Goal: Check status: Check status

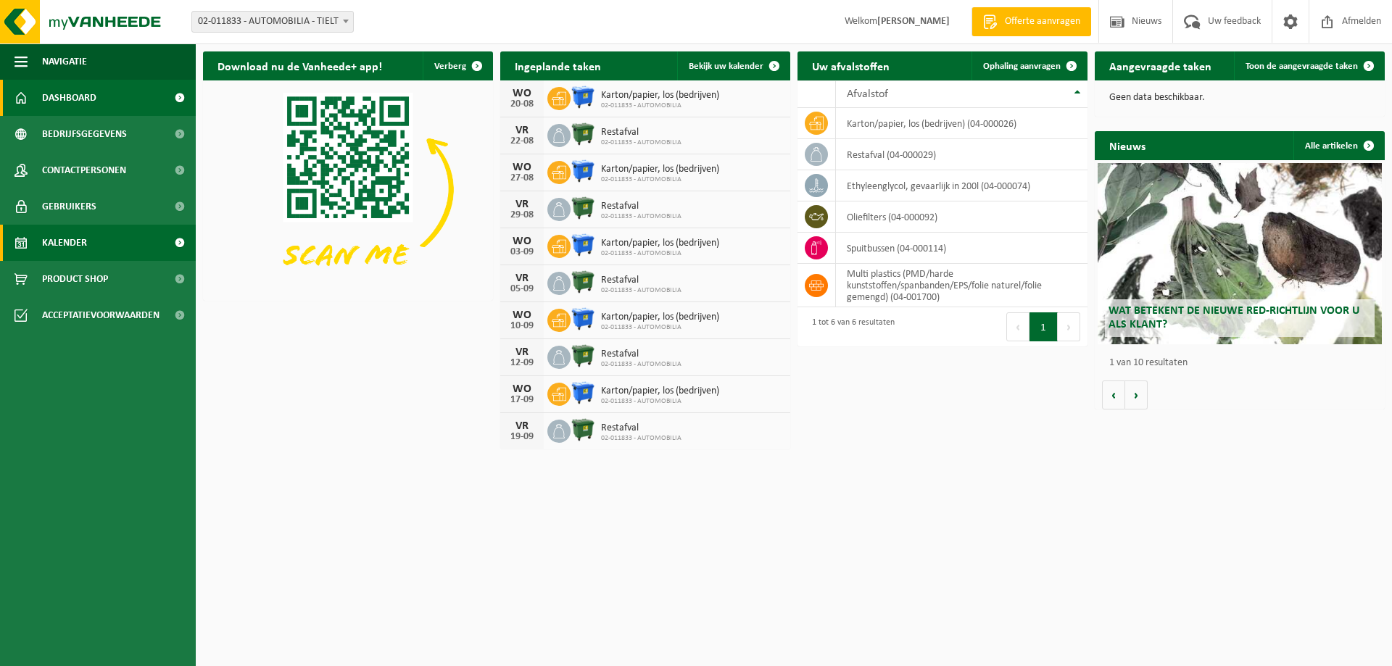
click at [90, 246] on link "Kalender" at bounding box center [98, 243] width 196 height 36
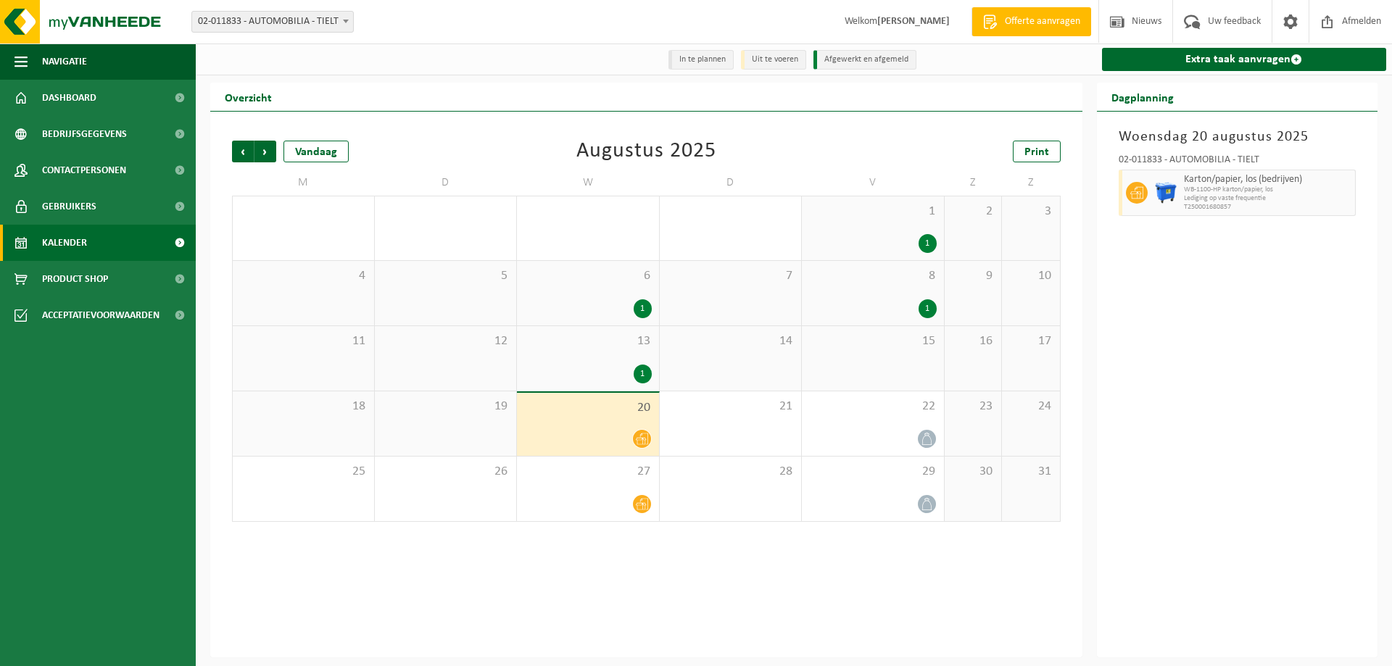
click at [90, 246] on link "Kalender" at bounding box center [98, 243] width 196 height 36
click at [326, 149] on div "Vandaag" at bounding box center [315, 152] width 65 height 22
click at [265, 152] on span "Volgende" at bounding box center [265, 152] width 22 height 22
